Goal: Transaction & Acquisition: Obtain resource

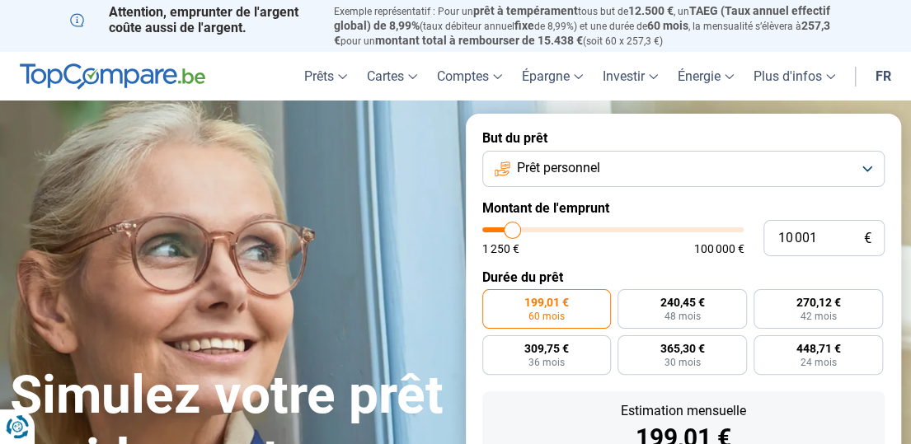
click at [858, 168] on button "Prêt personnel" at bounding box center [683, 169] width 403 height 36
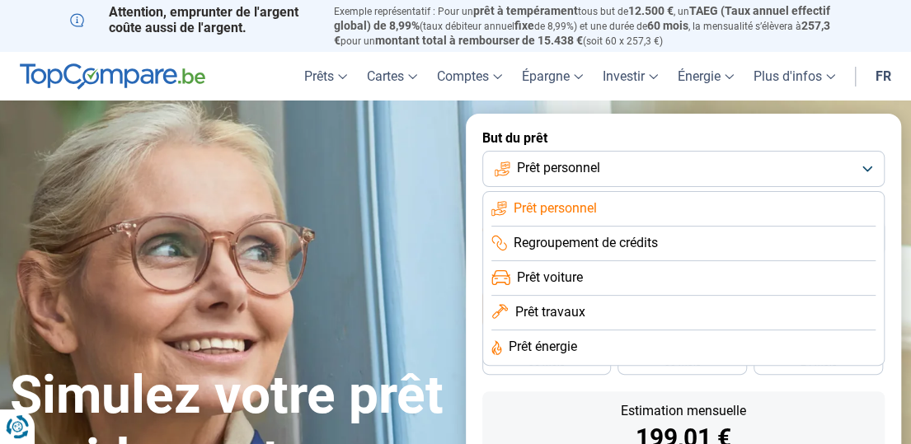
scroll to position [82, 0]
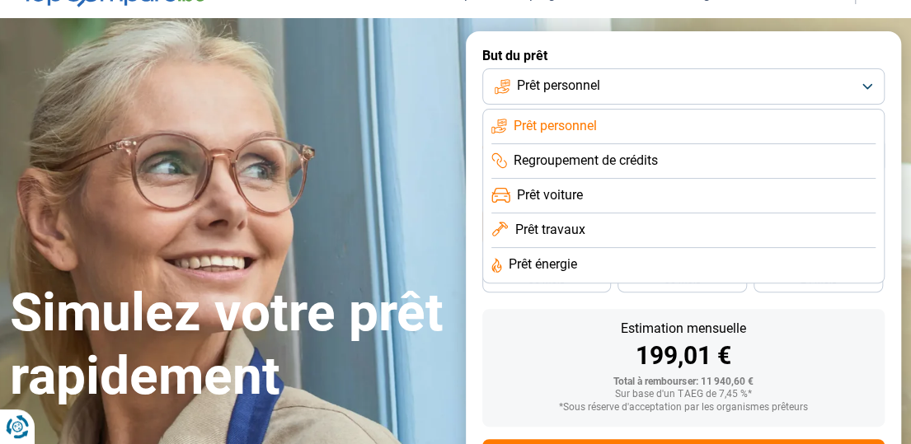
click at [564, 241] on li "Prêt travaux" at bounding box center [683, 230] width 385 height 35
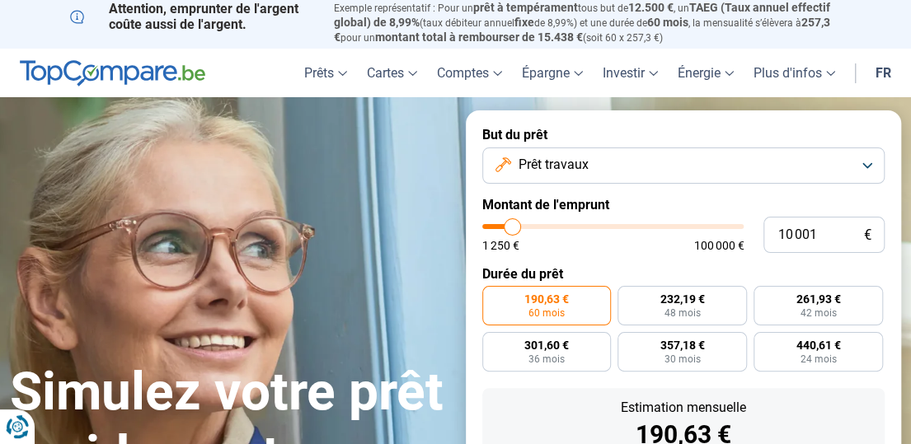
scroll to position [0, 0]
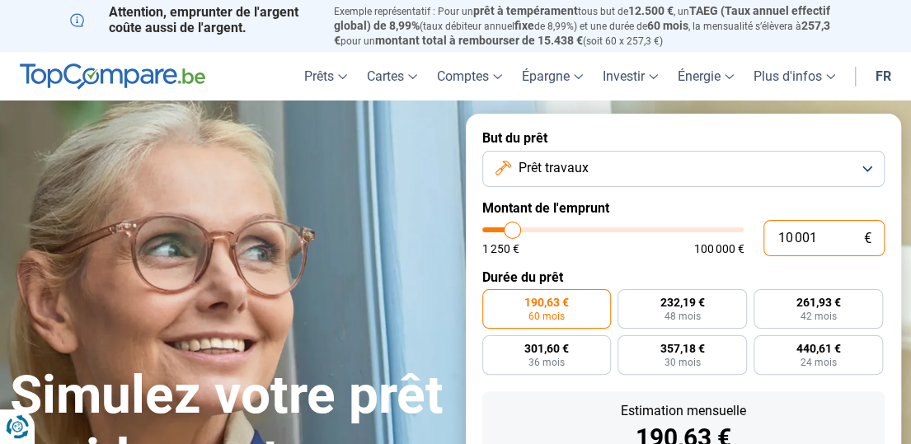
drag, startPoint x: 818, startPoint y: 241, endPoint x: 689, endPoint y: 241, distance: 129.4
click at [689, 241] on div "10 001 € 1 250 € 100 000 €" at bounding box center [683, 238] width 403 height 36
type input "2"
type input "1250"
type input "20"
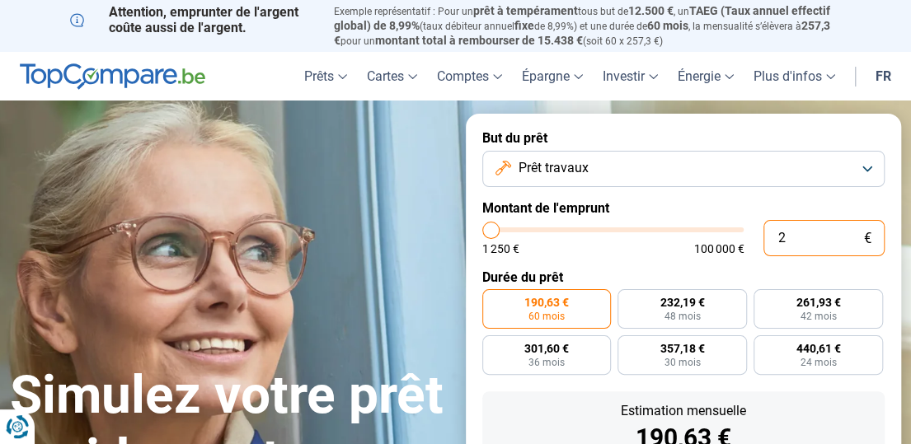
type input "1250"
type input "200"
type input "1250"
type input "2 000"
type input "2000"
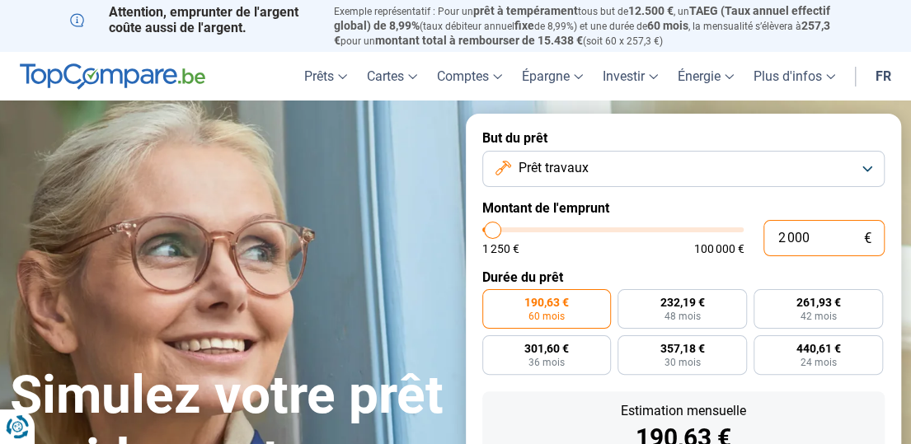
type input "20 000"
type input "20000"
type input "20 000"
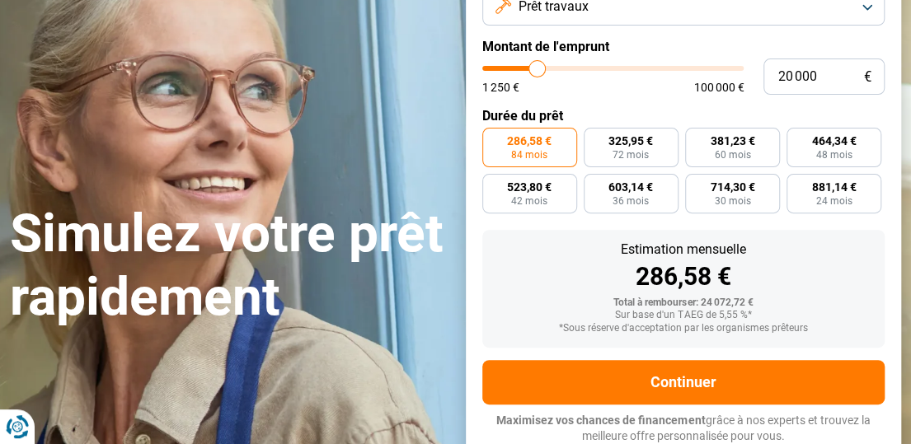
scroll to position [164, 0]
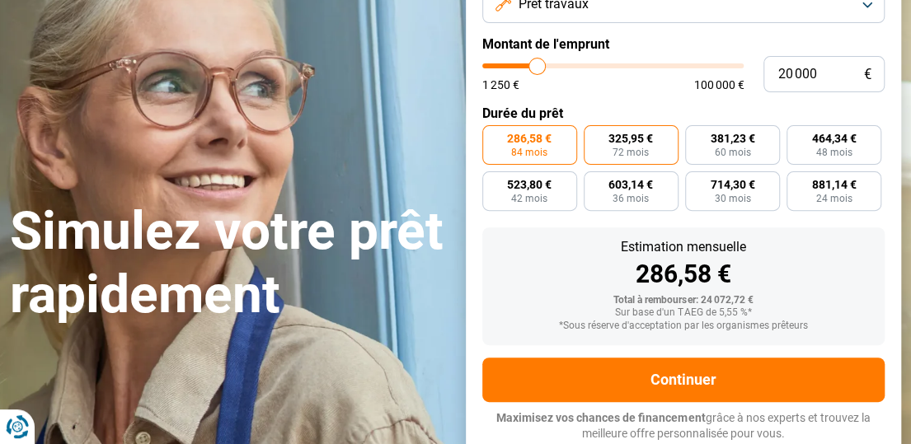
click at [631, 140] on span "325,95 €" at bounding box center [630, 139] width 45 height 12
click at [594, 136] on input "325,95 € 72 mois" at bounding box center [589, 130] width 11 height 11
radio input "true"
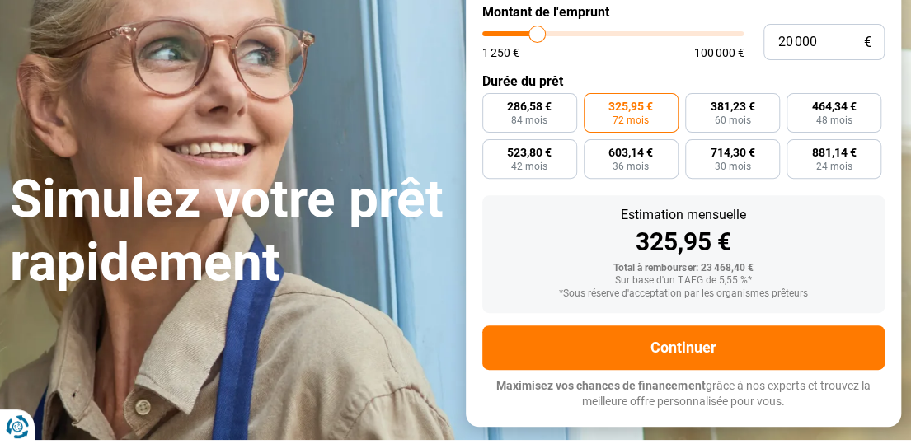
scroll to position [0, 0]
